Goal: Transaction & Acquisition: Purchase product/service

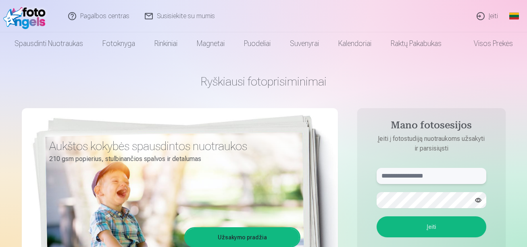
click at [403, 177] on input "text" at bounding box center [432, 176] width 110 height 16
type input "*"
type input "**********"
click at [477, 201] on button "button" at bounding box center [478, 199] width 15 height 15
click at [409, 233] on button "Įeiti" at bounding box center [432, 226] width 110 height 21
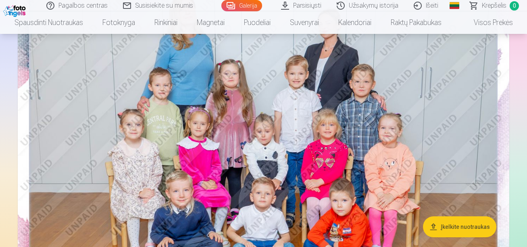
scroll to position [97, 0]
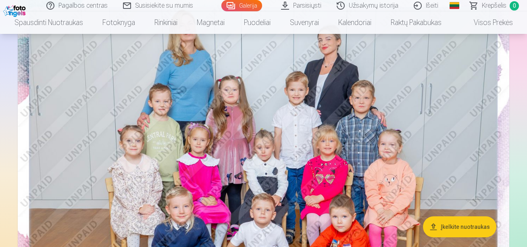
click at [453, 50] on img at bounding box center [264, 156] width 492 height 328
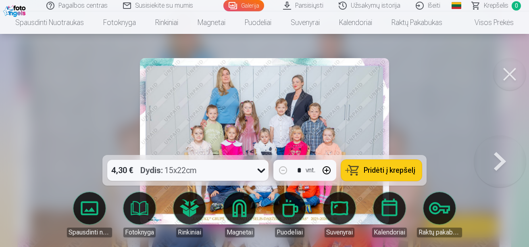
click at [446, 75] on div at bounding box center [264, 123] width 529 height 247
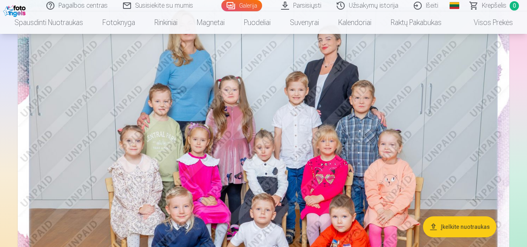
click at [54, 126] on img at bounding box center [264, 156] width 492 height 328
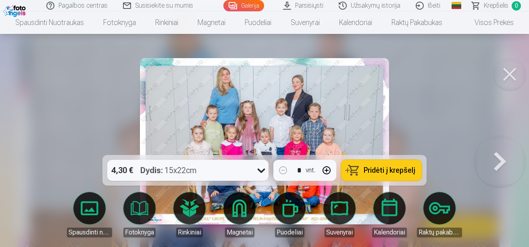
click at [510, 71] on button at bounding box center [510, 74] width 32 height 32
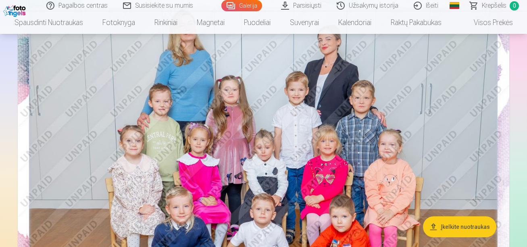
click at [449, 90] on img at bounding box center [264, 156] width 492 height 328
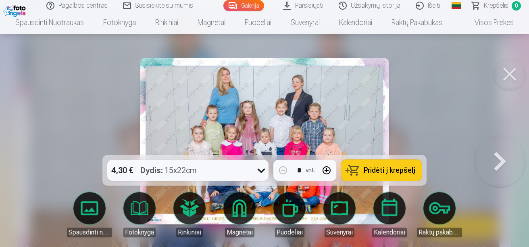
click at [504, 147] on button at bounding box center [500, 141] width 52 height 11
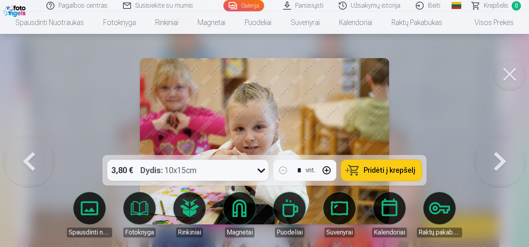
click at [504, 147] on button at bounding box center [500, 141] width 52 height 11
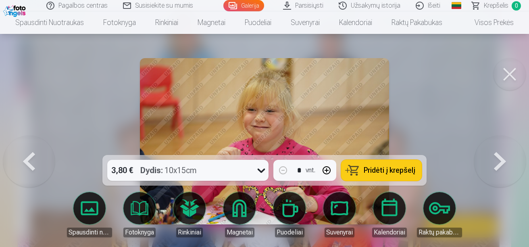
click at [504, 147] on button at bounding box center [500, 141] width 52 height 11
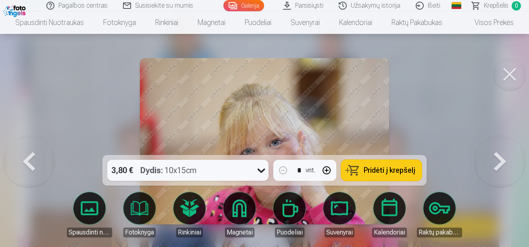
click at [509, 76] on button at bounding box center [510, 74] width 32 height 32
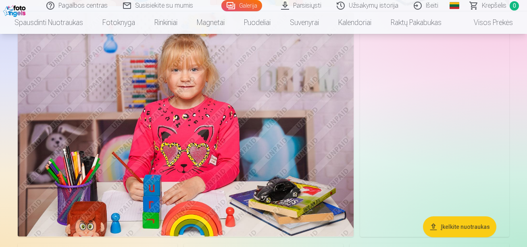
scroll to position [2899, 0]
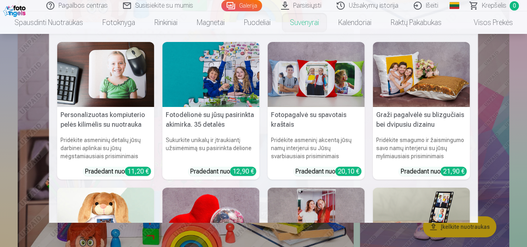
click at [34, 146] on nav "Personalizuotas kompiuterio pelės kilimėlis su nuotrauka Pridėkite asmeninių de…" at bounding box center [263, 128] width 527 height 189
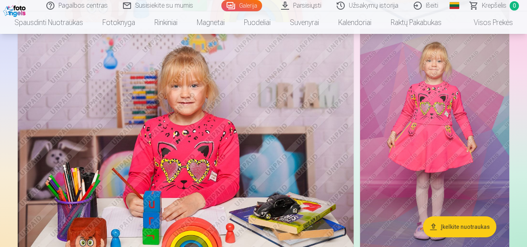
click at [110, 152] on img at bounding box center [186, 141] width 336 height 224
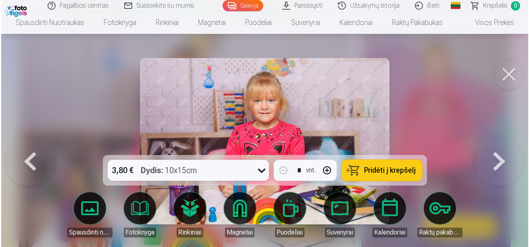
scroll to position [2909, 0]
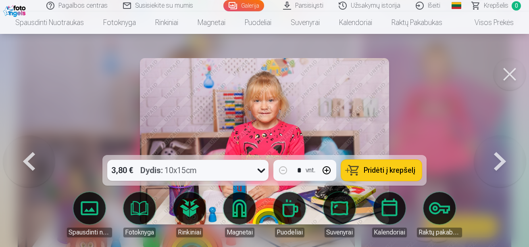
click at [508, 70] on button at bounding box center [510, 74] width 32 height 32
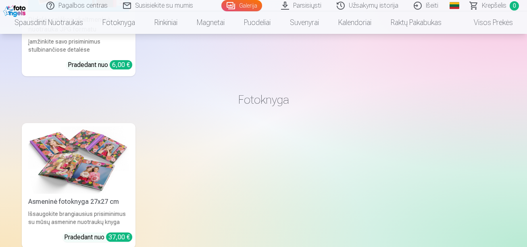
scroll to position [4625, 0]
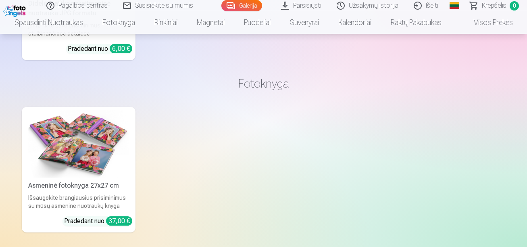
click at [106, 147] on img at bounding box center [78, 143] width 101 height 67
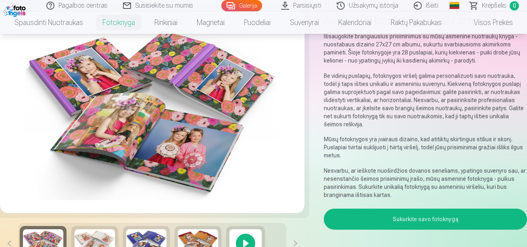
scroll to position [48, 0]
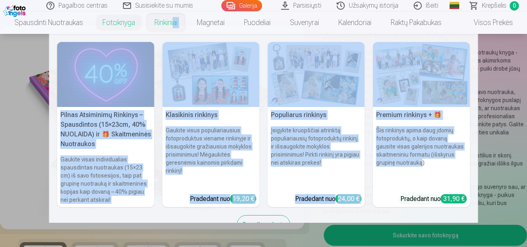
drag, startPoint x: 172, startPoint y: 26, endPoint x: 420, endPoint y: 180, distance: 292.0
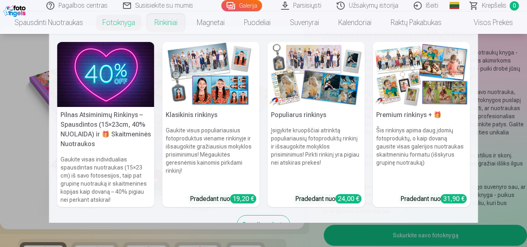
click at [472, 179] on div "Pilnas Atsiminimų Rinkinys – Spausdintos (15×23cm, 40% NUOLAIDA) ir 🎁 Skaitmeni…" at bounding box center [263, 142] width 429 height 216
click at [161, 23] on link "Rinkiniai" at bounding box center [166, 22] width 42 height 23
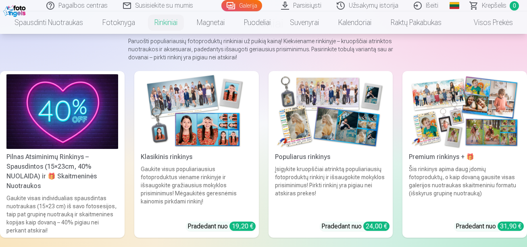
scroll to position [81, 0]
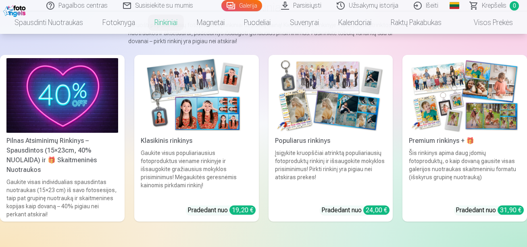
click at [455, 76] on img at bounding box center [465, 95] width 112 height 75
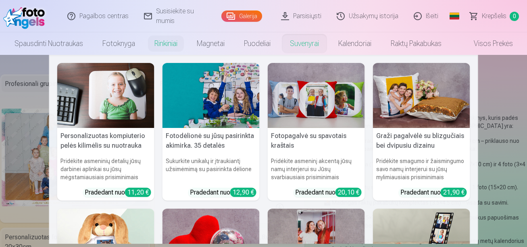
click at [499, 94] on nav "Personalizuotas kompiuterio pelės kilimėlis su nuotrauka Pridėkite asmeninių de…" at bounding box center [263, 149] width 527 height 189
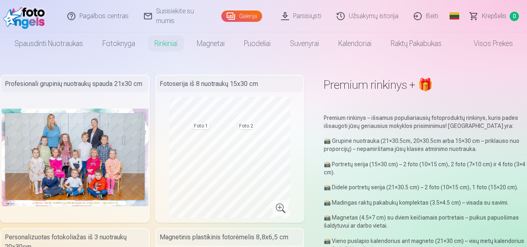
scroll to position [129, 0]
click at [499, 94] on div "Premium rinkinys + 🎁" at bounding box center [425, 88] width 203 height 28
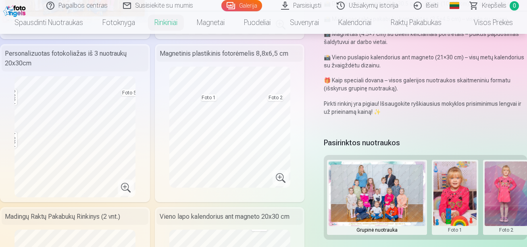
scroll to position [177, 0]
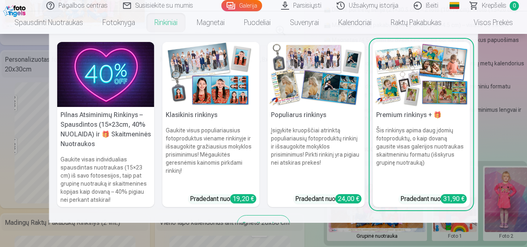
click at [126, 59] on img at bounding box center [105, 74] width 97 height 65
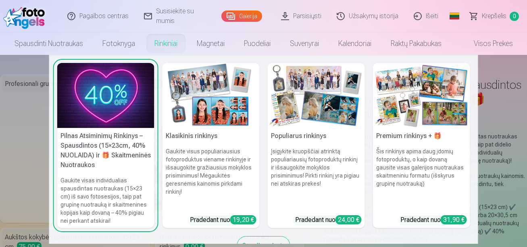
click at [126, 94] on img at bounding box center [105, 95] width 97 height 65
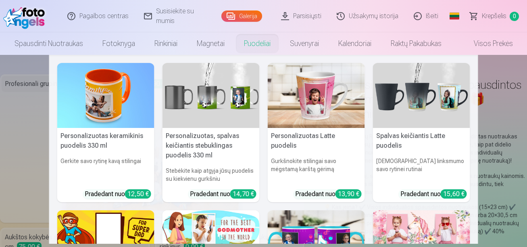
scroll to position [16, 0]
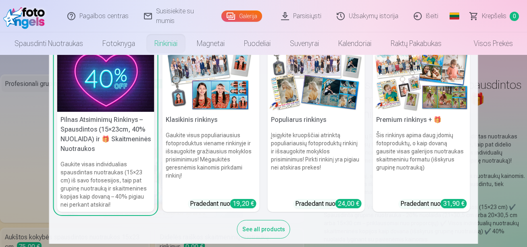
click at [392, 119] on h5 "Premium rinkinys + 🎁" at bounding box center [421, 120] width 97 height 16
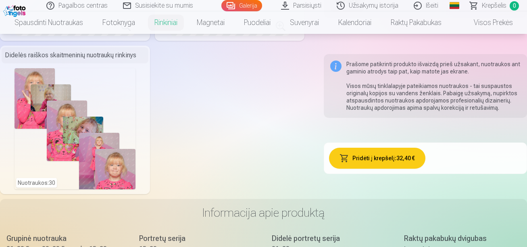
scroll to position [504, 0]
